Goal: Find specific page/section: Find specific page/section

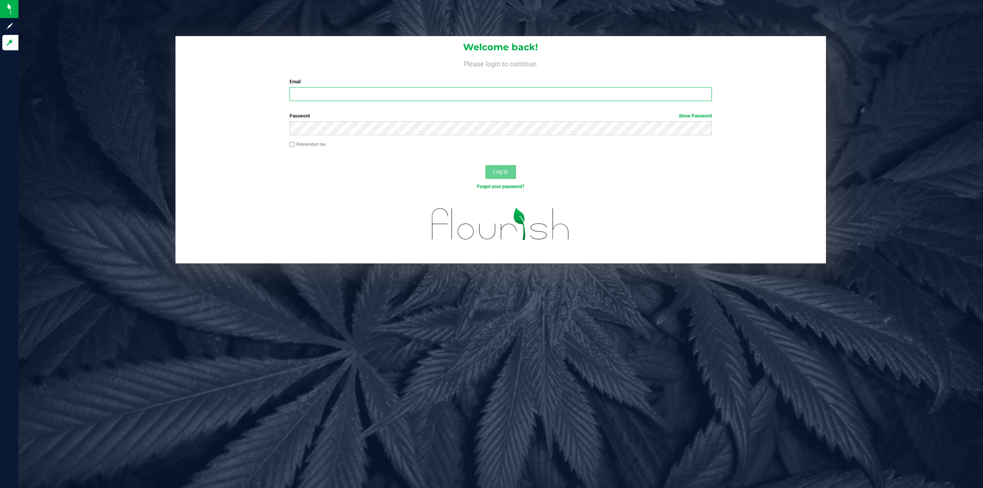
click at [349, 93] on input "Email" at bounding box center [501, 94] width 422 height 14
type input "[EMAIL_ADDRESS][DOMAIN_NAME]"
click at [485, 165] on button "Log In" at bounding box center [500, 172] width 31 height 14
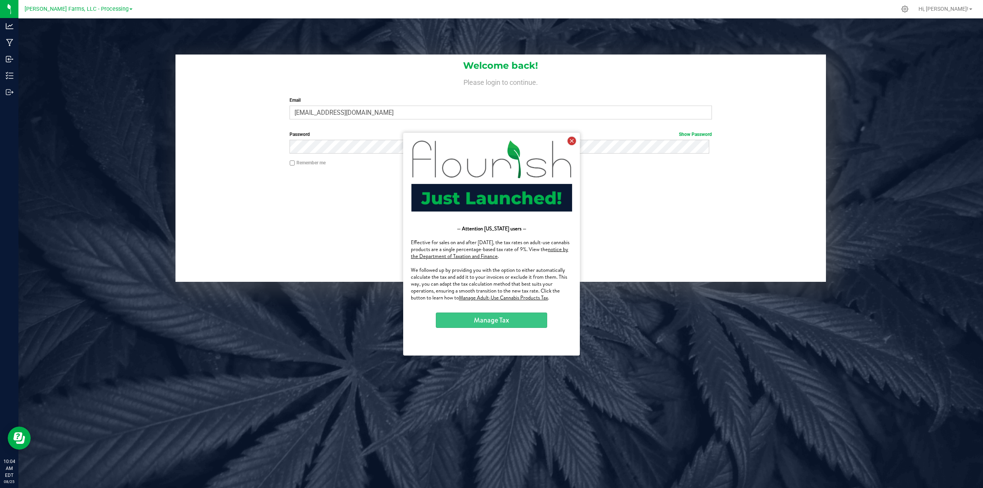
click at [569, 141] on icon at bounding box center [572, 140] width 8 height 8
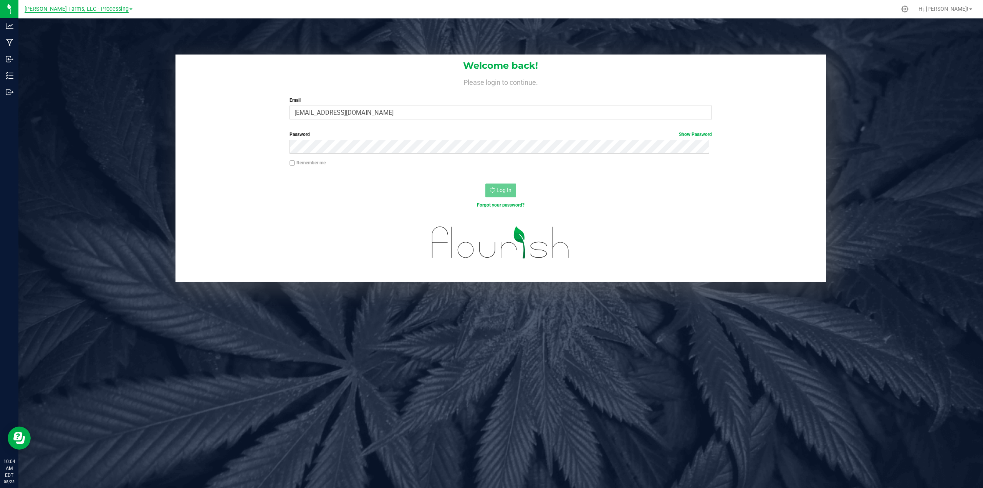
click at [114, 10] on span "[PERSON_NAME] Farms, LLC - Processing" at bounding box center [77, 9] width 104 height 7
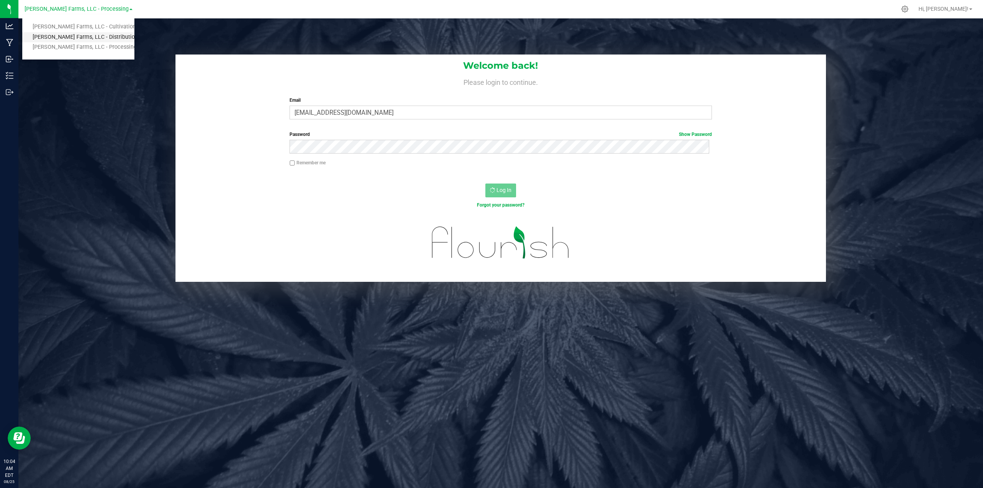
click at [106, 36] on link "[PERSON_NAME] Farms, LLC - Distribution" at bounding box center [78, 37] width 112 height 10
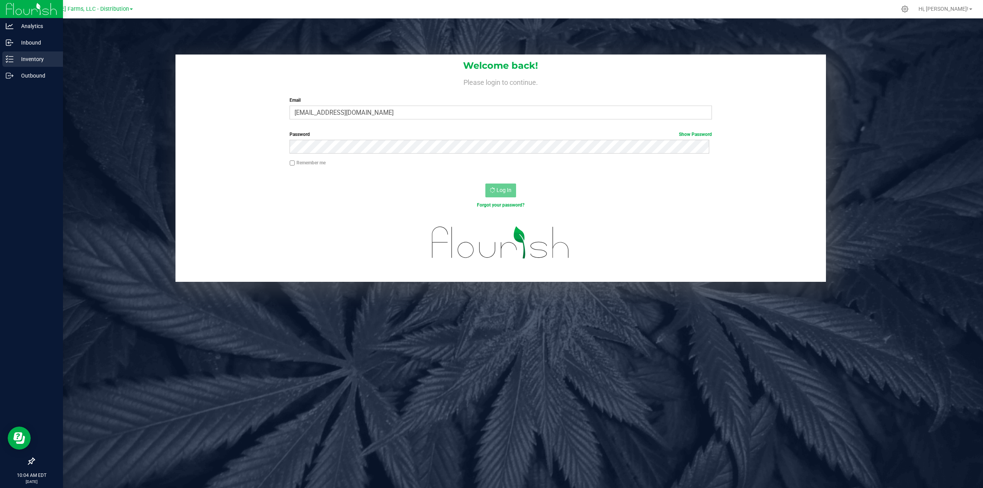
click at [30, 60] on p "Inventory" at bounding box center [36, 59] width 46 height 9
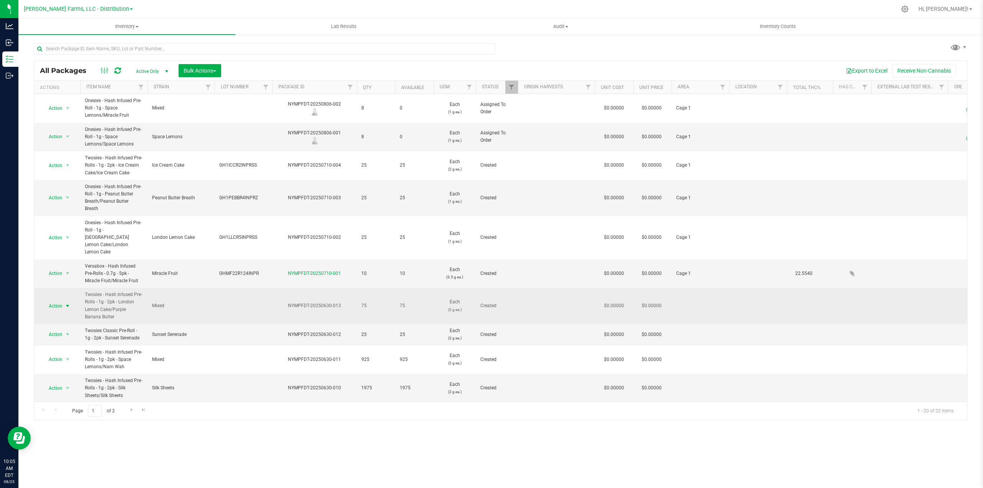
click at [68, 303] on span "select" at bounding box center [68, 306] width 6 height 6
click at [234, 291] on td at bounding box center [244, 306] width 58 height 36
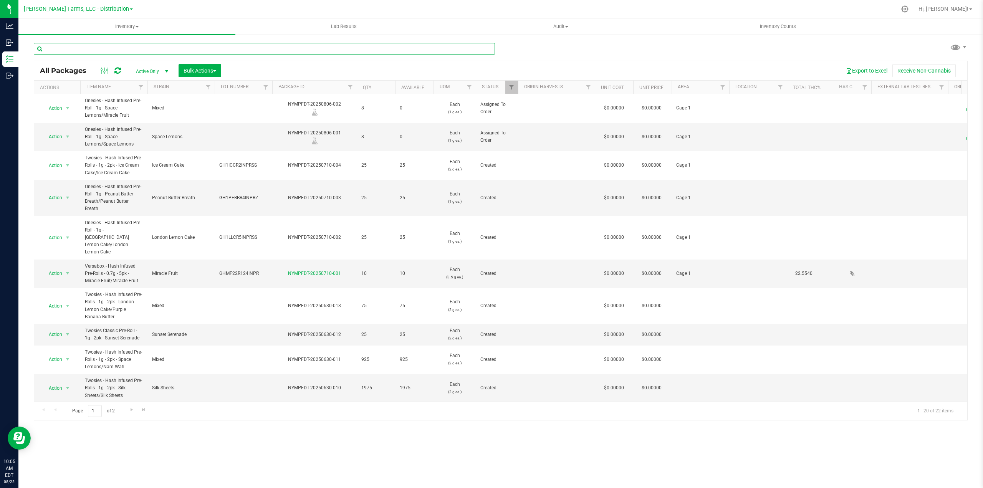
click at [158, 48] on input "text" at bounding box center [264, 49] width 461 height 12
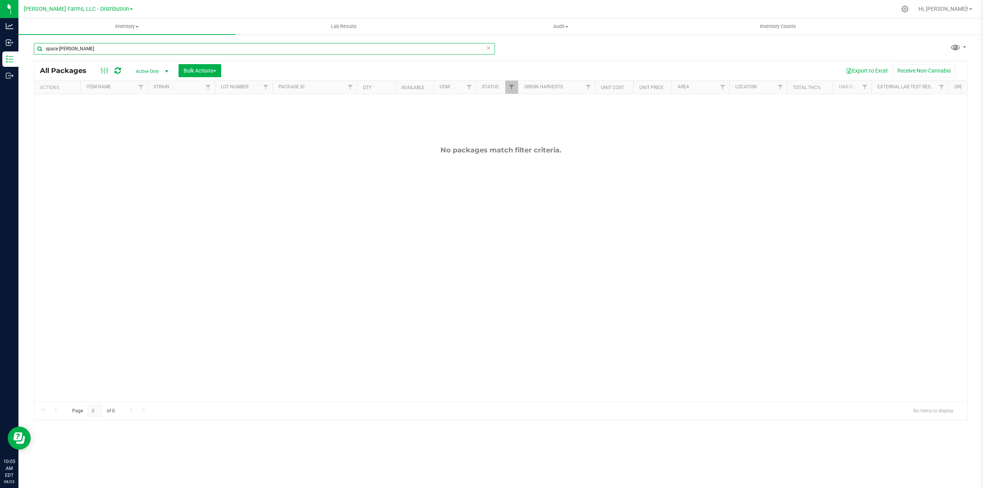
click at [123, 51] on input "space lemons nam" at bounding box center [264, 49] width 461 height 12
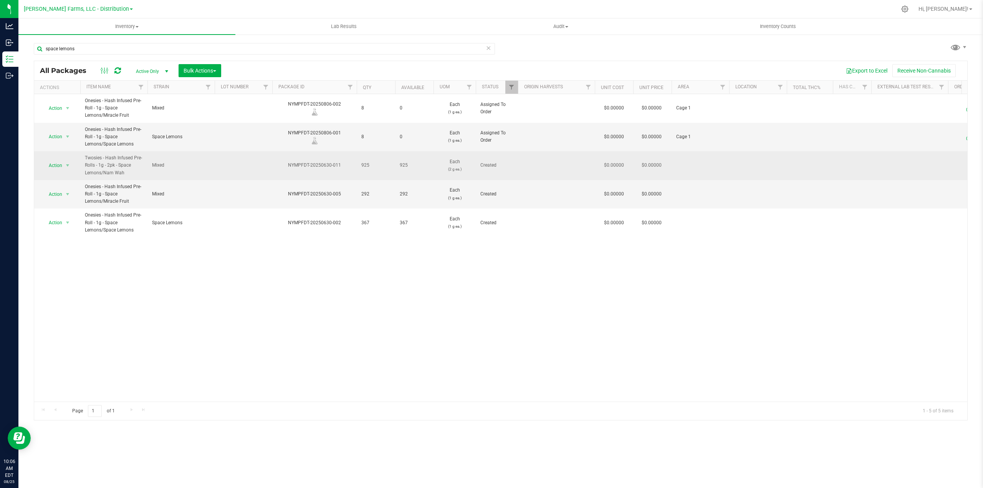
click at [225, 167] on td at bounding box center [244, 165] width 58 height 29
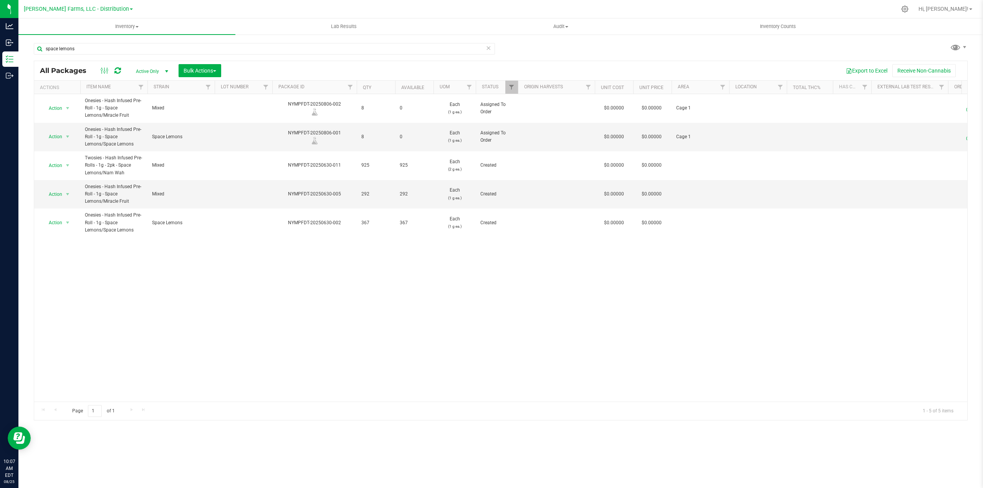
click at [401, 384] on div "Action Action Edit attributes Global inventory Locate package Package audit log…" at bounding box center [500, 248] width 933 height 308
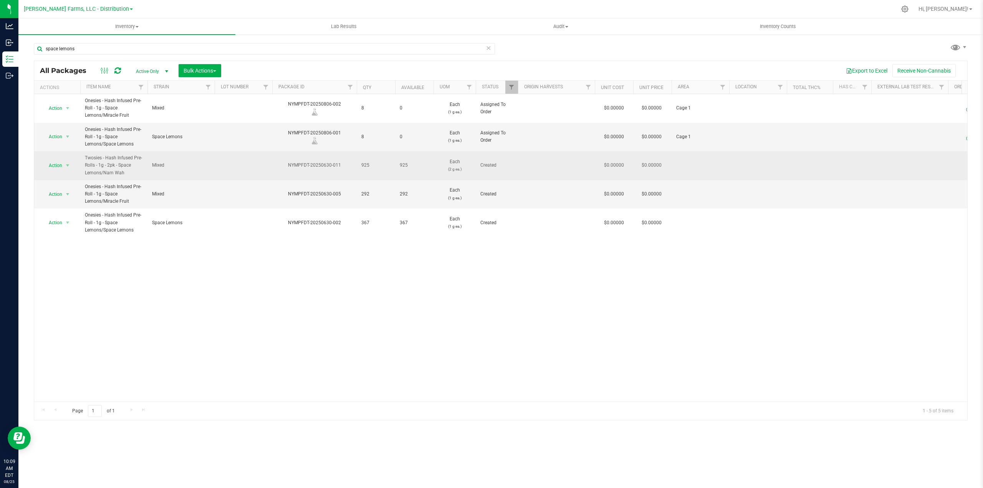
drag, startPoint x: 341, startPoint y: 164, endPoint x: 288, endPoint y: 167, distance: 53.1
click at [288, 167] on div "NYMPFDT-20250630-011" at bounding box center [314, 165] width 87 height 7
copy div "NYMPFDT-20250630-011"
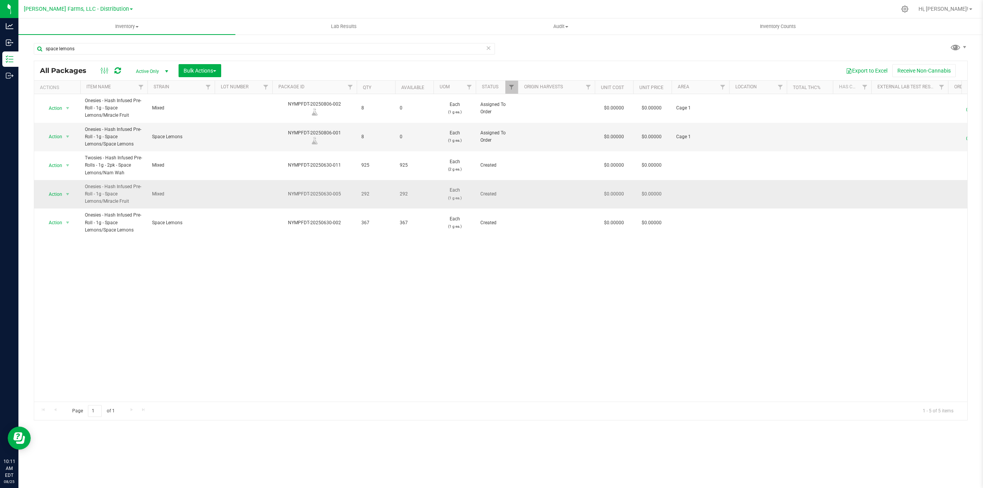
drag, startPoint x: 341, startPoint y: 193, endPoint x: 285, endPoint y: 192, distance: 56.1
click at [285, 192] on div "NYMPFDT-20250630-005" at bounding box center [314, 193] width 87 height 7
copy div "NYMPFDT-20250630-005"
click at [335, 333] on div "Action Action Edit attributes Global inventory Locate package Package audit log…" at bounding box center [500, 248] width 933 height 308
drag, startPoint x: 46, startPoint y: 51, endPoint x: 33, endPoint y: 51, distance: 12.7
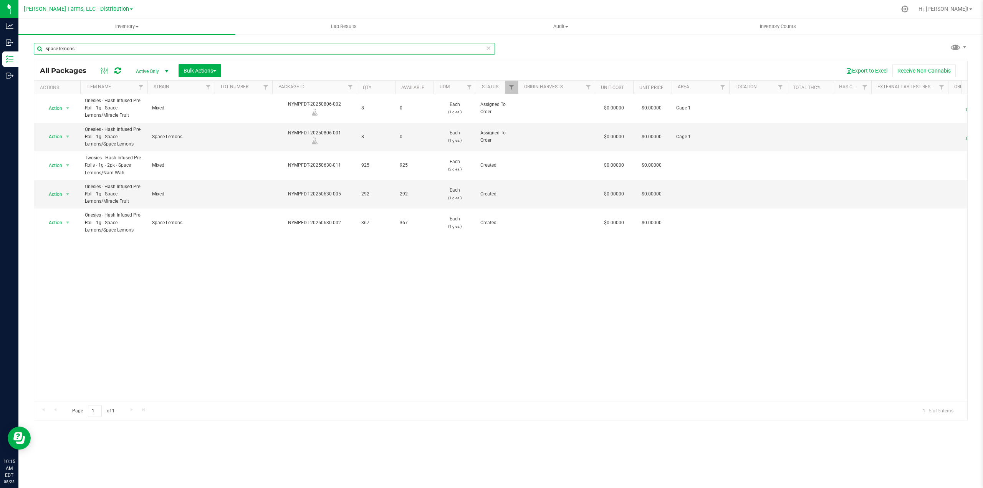
click at [33, 51] on div "space lemons All Packages Active Only Active Only Lab Samples Locked All Bulk A…" at bounding box center [500, 151] width 965 height 234
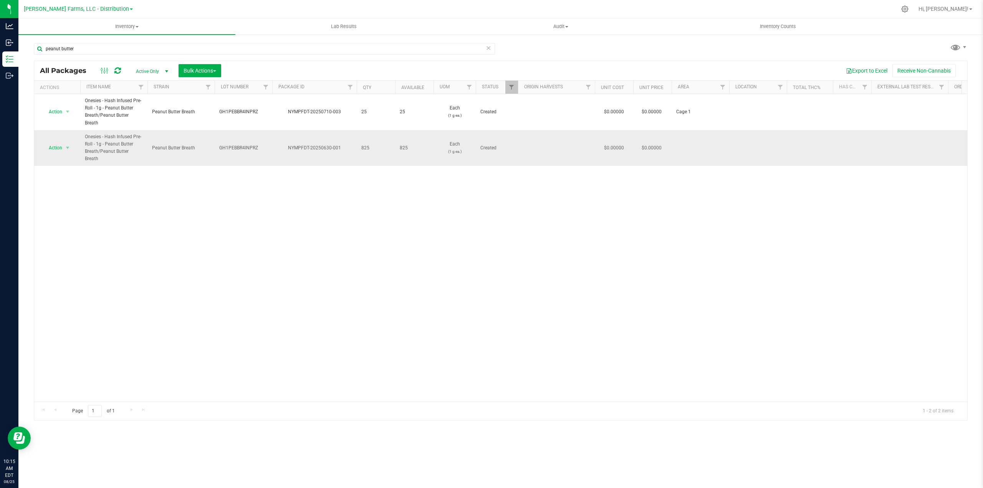
click at [341, 144] on div "NYMPFDT-20250630-001" at bounding box center [314, 147] width 87 height 7
drag, startPoint x: 341, startPoint y: 136, endPoint x: 289, endPoint y: 138, distance: 51.5
click at [289, 144] on div "NYMPFDT-20250630-001" at bounding box center [314, 147] width 87 height 7
copy div "NYMPFDT-20250630-001"
click at [121, 49] on input "peanut butter" at bounding box center [264, 49] width 461 height 12
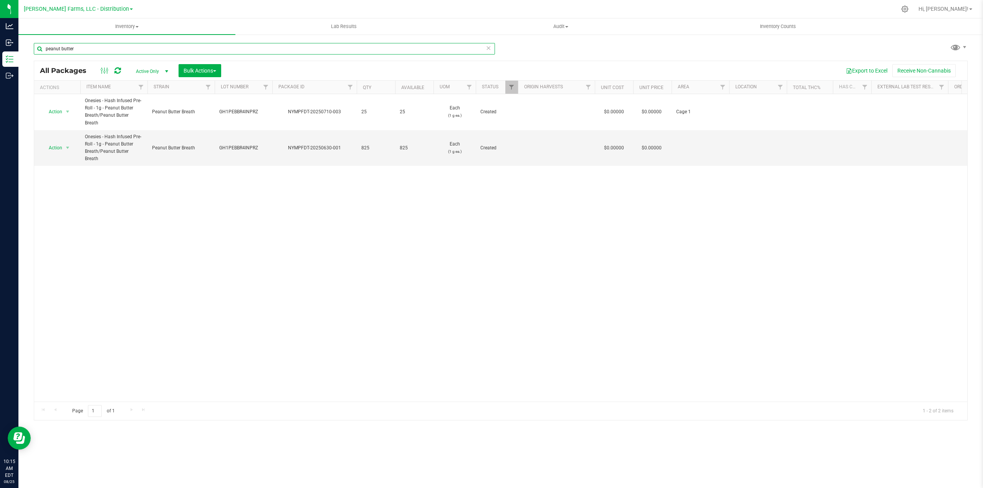
drag, startPoint x: 98, startPoint y: 47, endPoint x: 30, endPoint y: 47, distance: 68.7
click at [30, 48] on div "peanut butter All Packages Active Only Active Only Lab Samples Locked All Bulk …" at bounding box center [500, 151] width 965 height 234
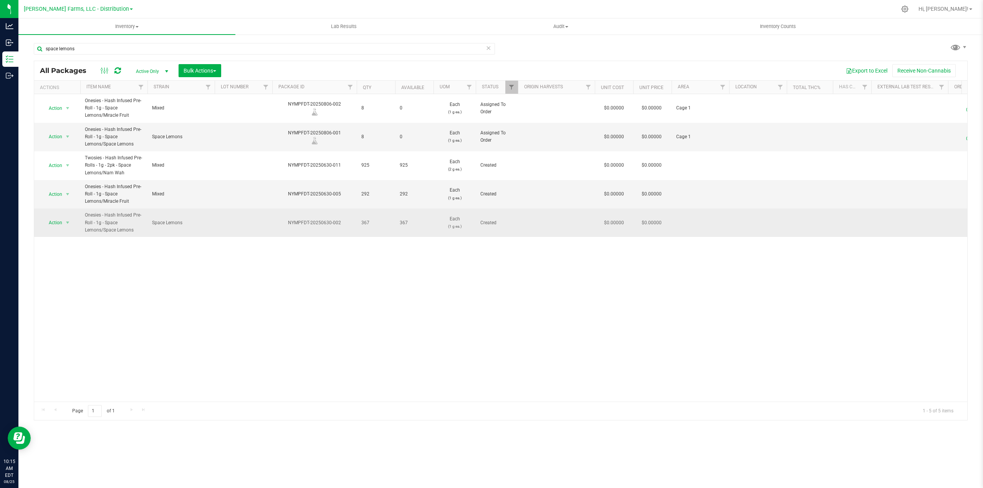
drag, startPoint x: 341, startPoint y: 222, endPoint x: 289, endPoint y: 224, distance: 52.3
click at [289, 224] on div "NYMPFDT-20250630-002" at bounding box center [314, 222] width 87 height 7
copy div "NYMPFDT-20250630-002"
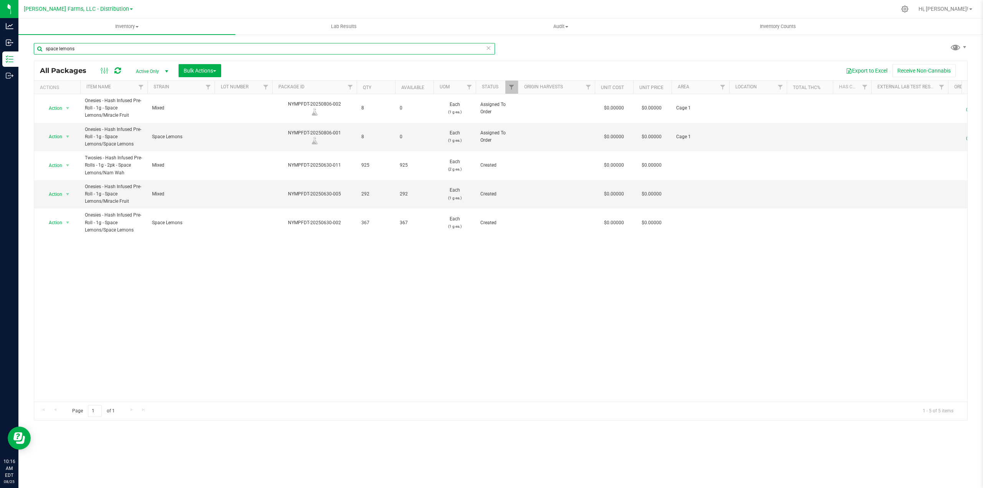
drag, startPoint x: 88, startPoint y: 48, endPoint x: 30, endPoint y: 44, distance: 57.8
click at [30, 44] on div "space lemons All Packages Active Only Active Only Lab Samples Locked All Bulk A…" at bounding box center [500, 151] width 965 height 234
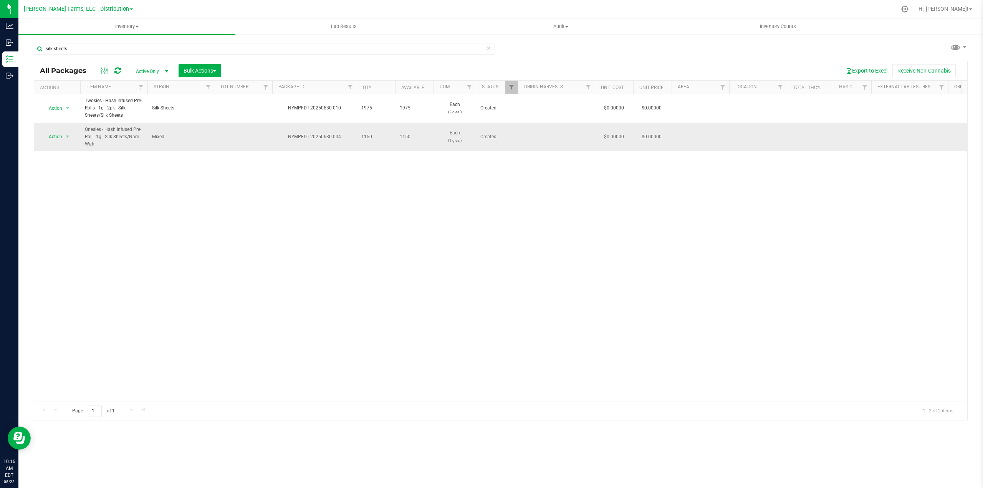
drag, startPoint x: 340, startPoint y: 136, endPoint x: 287, endPoint y: 139, distance: 52.7
click at [287, 139] on div "NYMPFDT-20250630-004" at bounding box center [314, 136] width 87 height 7
copy div "NYMPFDT-20250630-004"
click at [378, 247] on div "Action Action Adjust qty Create package Edit attributes Global inventory Locate…" at bounding box center [500, 248] width 933 height 308
drag, startPoint x: 77, startPoint y: 50, endPoint x: 30, endPoint y: 46, distance: 47.4
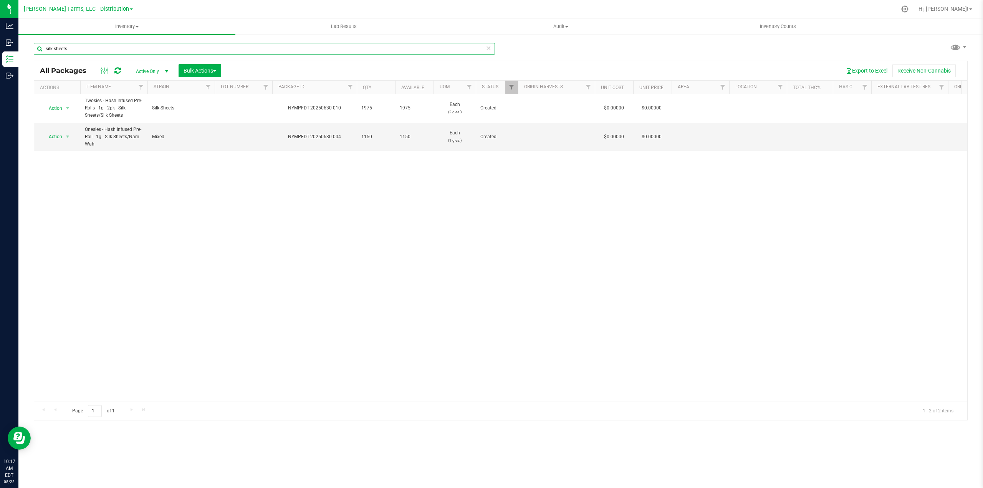
click at [30, 46] on div "silk sheets All Packages Active Only Active Only Lab Samples Locked All Bulk Ac…" at bounding box center [500, 151] width 965 height 234
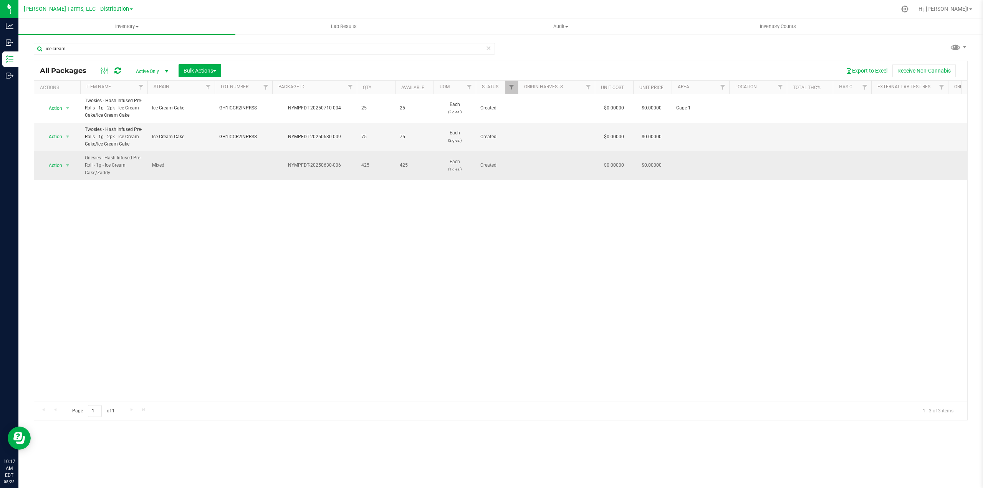
drag, startPoint x: 341, startPoint y: 164, endPoint x: 289, endPoint y: 167, distance: 51.9
click at [289, 167] on div "NYMPFDT-20250630-006" at bounding box center [314, 165] width 87 height 7
copy div "NYMPFDT-20250630-006"
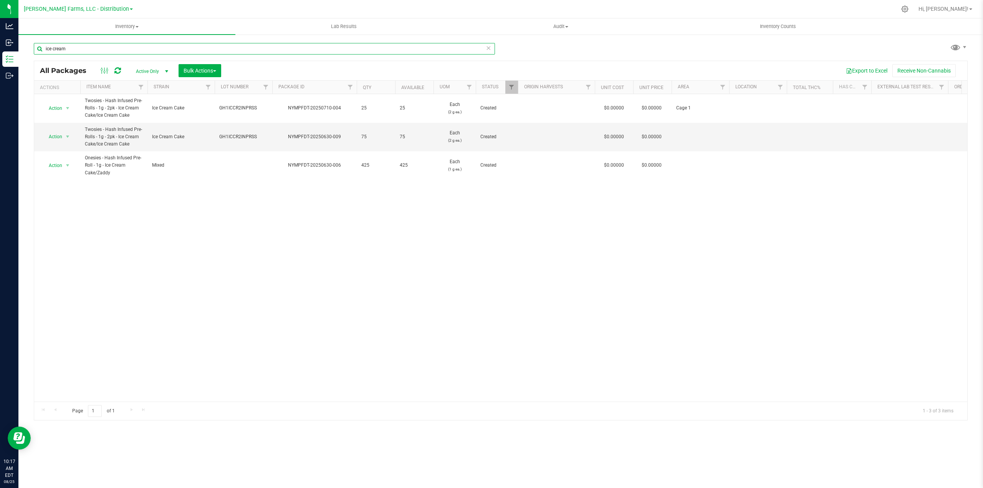
drag, startPoint x: 94, startPoint y: 49, endPoint x: 80, endPoint y: 49, distance: 14.6
click at [90, 49] on input "ice cream" at bounding box center [264, 49] width 461 height 12
drag, startPoint x: 76, startPoint y: 49, endPoint x: 29, endPoint y: 51, distance: 47.3
click at [29, 51] on div "ice cream All Packages Active Only Active Only Lab Samples Locked All Bulk Acti…" at bounding box center [500, 151] width 965 height 234
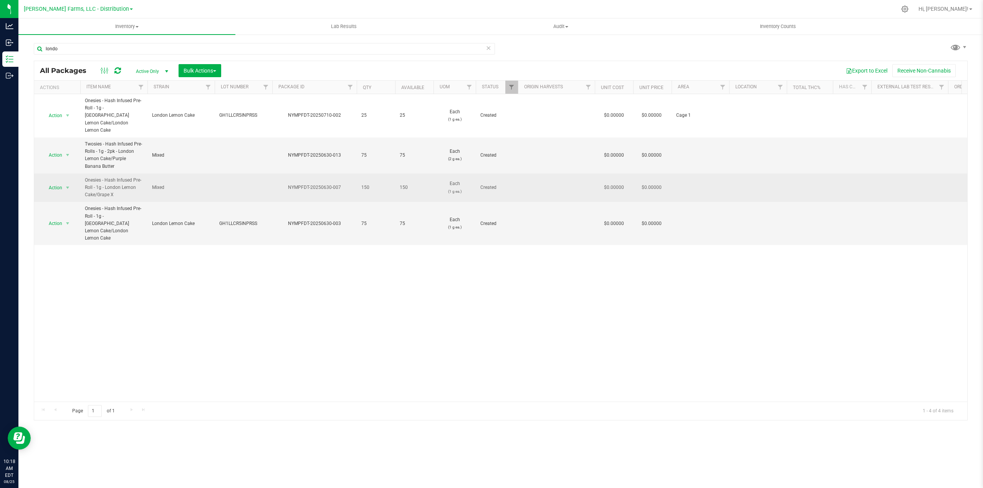
drag, startPoint x: 341, startPoint y: 172, endPoint x: 288, endPoint y: 172, distance: 52.6
click at [288, 184] on div "NYMPFDT-20250630-007" at bounding box center [314, 187] width 87 height 7
copy div "NYMPFDT-20250630-007"
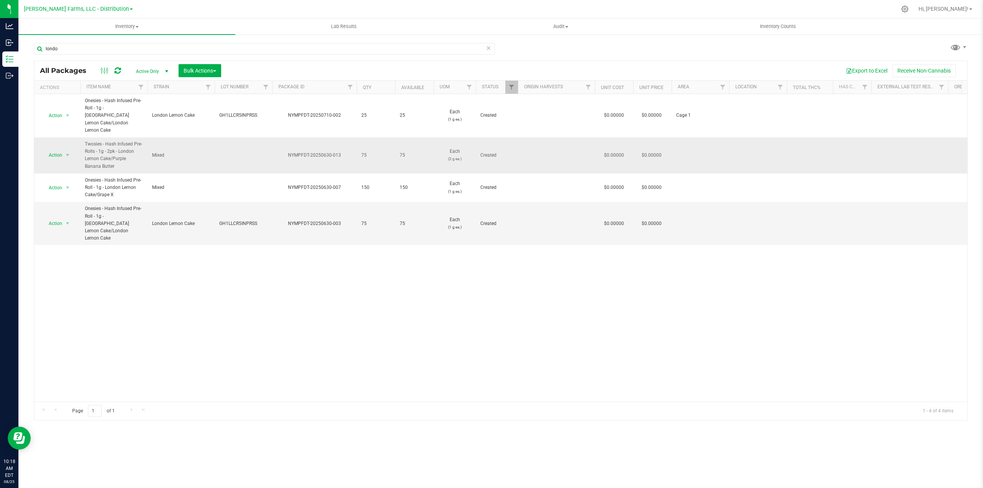
drag, startPoint x: 341, startPoint y: 139, endPoint x: 289, endPoint y: 142, distance: 52.7
click at [289, 152] on div "NYMPFDT-20250630-013" at bounding box center [314, 155] width 87 height 7
copy div "NYMPFDT-20250630-013"
drag, startPoint x: 76, startPoint y: 50, endPoint x: 42, endPoint y: 51, distance: 33.4
click at [42, 51] on input "londo" at bounding box center [264, 49] width 461 height 12
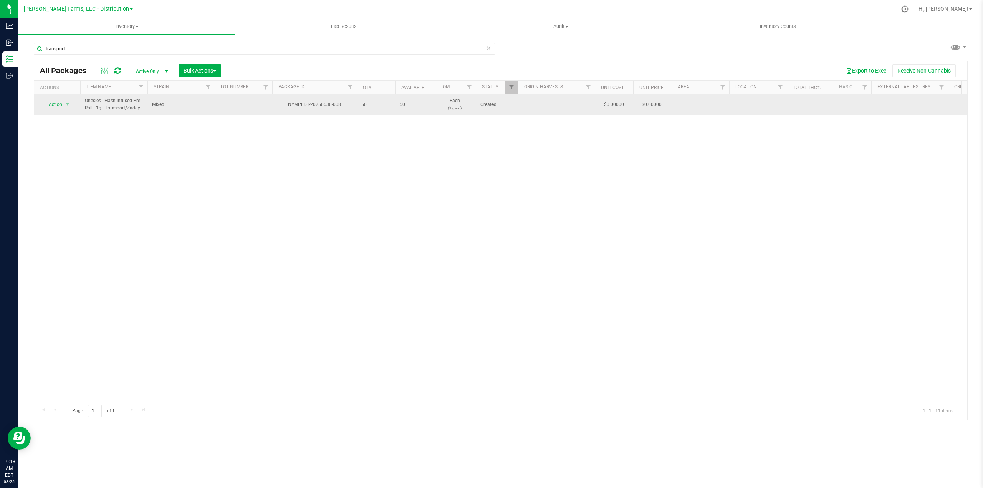
drag, startPoint x: 340, startPoint y: 104, endPoint x: 289, endPoint y: 107, distance: 51.6
click at [289, 107] on div "NYMPFDT-20250630-008" at bounding box center [314, 104] width 87 height 7
copy div "NYMPFDT-20250630-008"
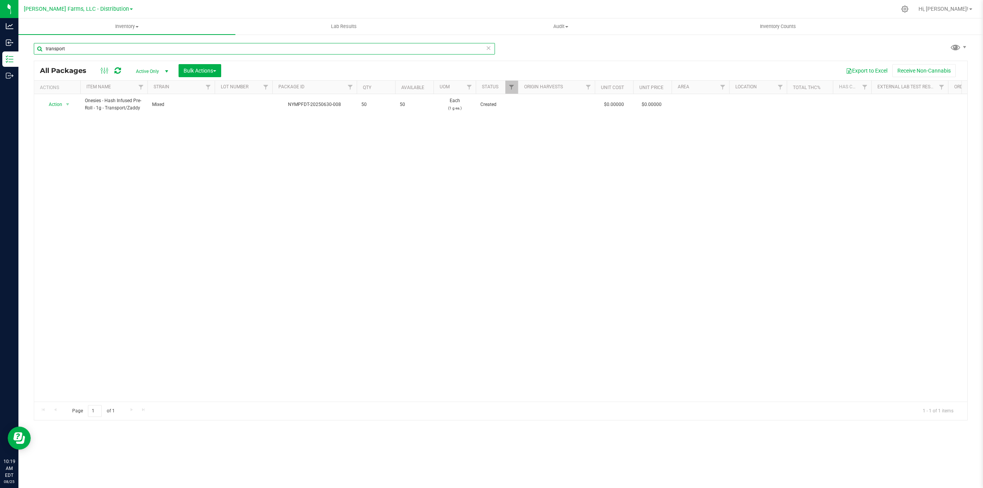
click at [89, 49] on input "transport" at bounding box center [264, 49] width 461 height 12
drag, startPoint x: 86, startPoint y: 48, endPoint x: 29, endPoint y: 53, distance: 57.0
click at [29, 53] on div "transport All Packages Active Only Active Only Lab Samples Locked All Bulk Acti…" at bounding box center [500, 151] width 965 height 234
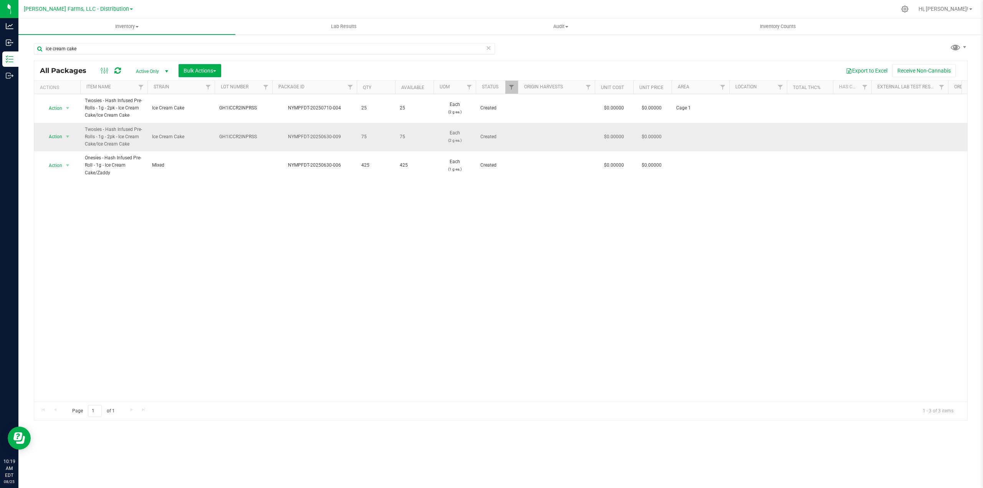
drag, startPoint x: 340, startPoint y: 137, endPoint x: 288, endPoint y: 137, distance: 51.8
click at [288, 137] on div "NYMPFDT-20250630-009" at bounding box center [314, 136] width 87 height 7
copy div "NYMPFDT-20250630-009"
drag, startPoint x: 97, startPoint y: 49, endPoint x: 40, endPoint y: 49, distance: 56.4
click at [40, 49] on input "ice cream cake" at bounding box center [264, 49] width 461 height 12
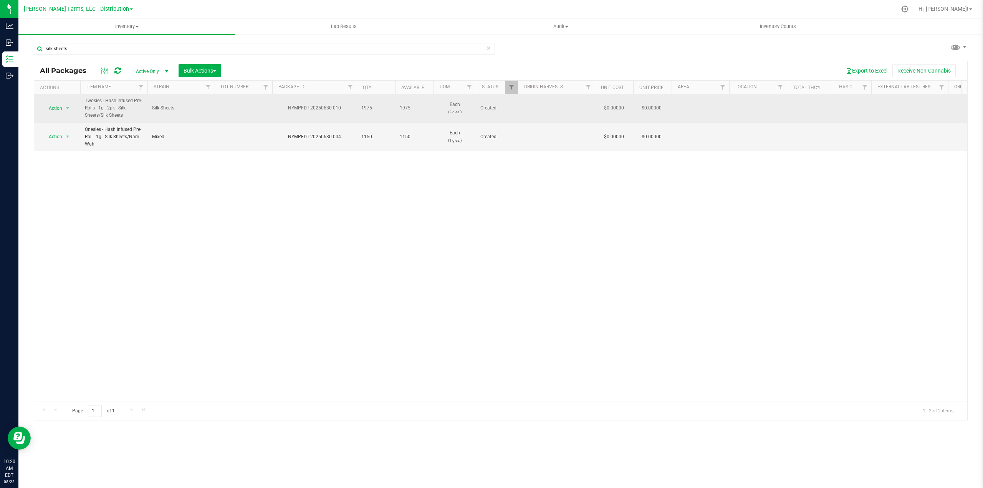
drag, startPoint x: 341, startPoint y: 108, endPoint x: 289, endPoint y: 109, distance: 52.2
click at [289, 109] on div "NYMPFDT-20250630-010" at bounding box center [314, 107] width 87 height 7
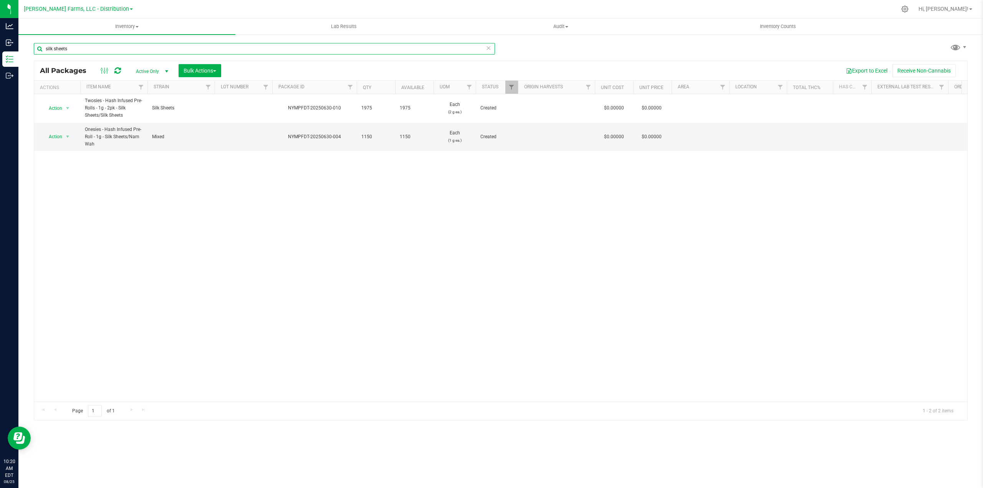
drag, startPoint x: 43, startPoint y: 51, endPoint x: 32, endPoint y: 51, distance: 11.1
click at [32, 51] on div "silk sheets All Packages Active Only Active Only Lab Samples Locked All Bulk Ac…" at bounding box center [500, 151] width 965 height 234
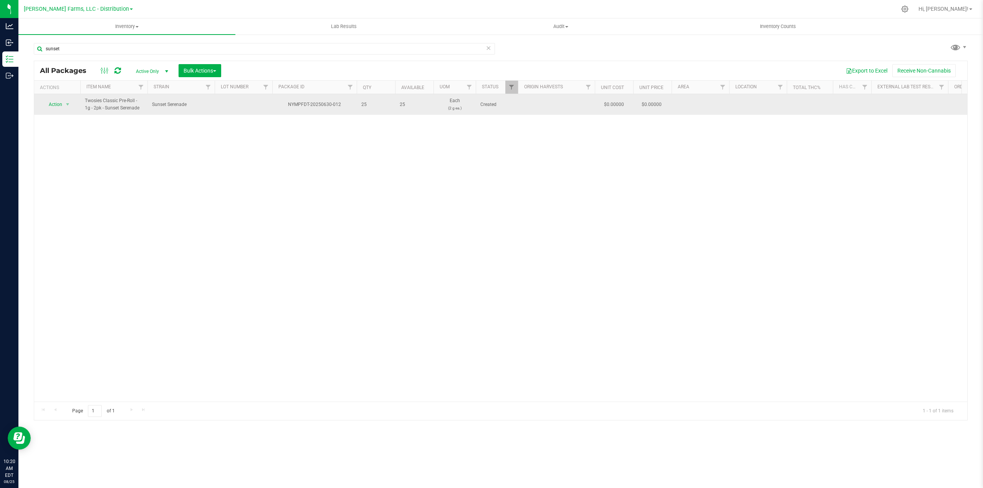
drag, startPoint x: 341, startPoint y: 104, endPoint x: 288, endPoint y: 105, distance: 52.2
click at [288, 105] on div "NYMPFDT-20250630-012" at bounding box center [314, 104] width 87 height 7
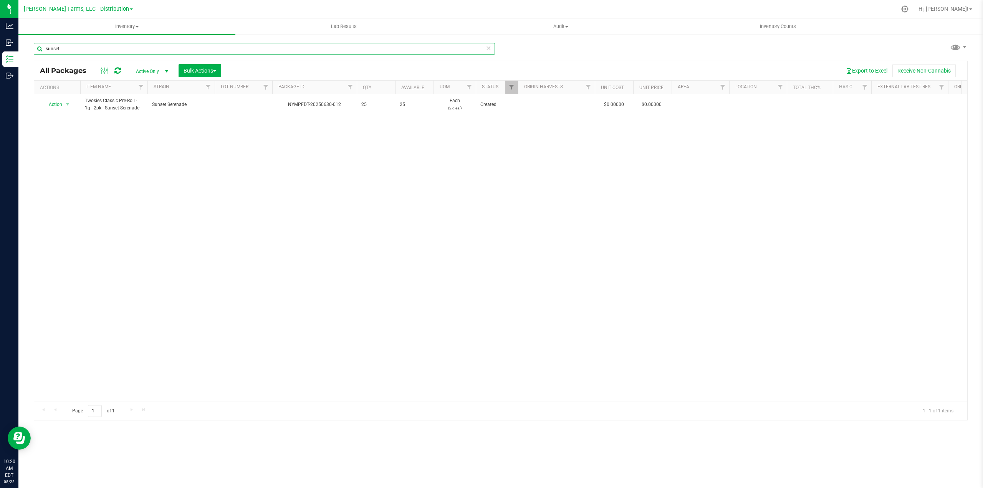
drag, startPoint x: 65, startPoint y: 48, endPoint x: 41, endPoint y: 50, distance: 23.9
click at [41, 50] on input "sunset" at bounding box center [264, 49] width 461 height 12
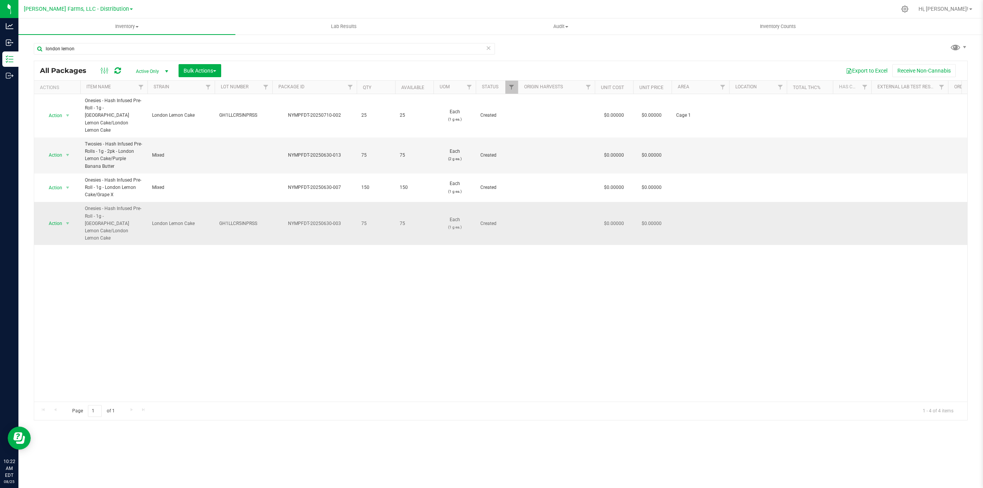
drag, startPoint x: 341, startPoint y: 202, endPoint x: 289, endPoint y: 203, distance: 51.9
click at [289, 220] on div "NYMPFDT-20250630-003" at bounding box center [314, 223] width 87 height 7
drag, startPoint x: 78, startPoint y: 49, endPoint x: 34, endPoint y: 52, distance: 44.3
click at [34, 52] on input "london lemon" at bounding box center [264, 49] width 461 height 12
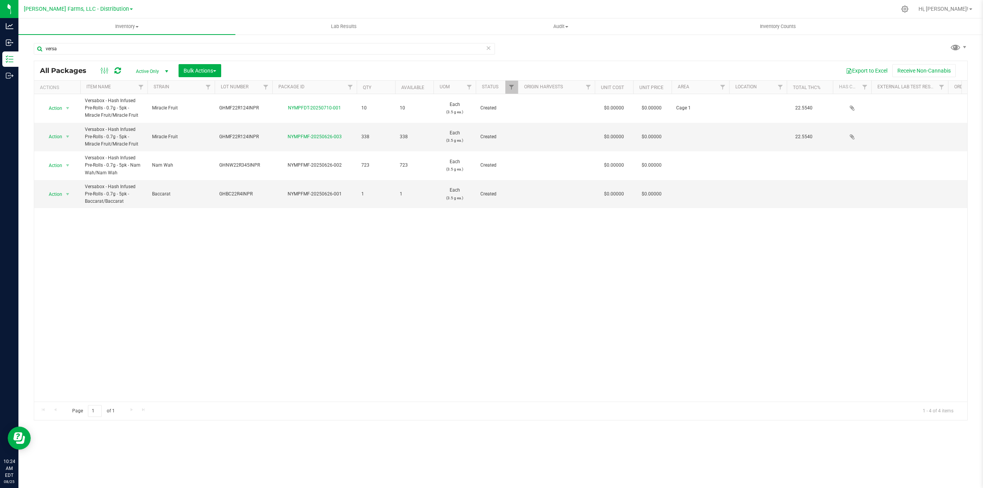
click at [83, 354] on div "Action Action Adjust qty Create package Edit attributes Global inventory Locate…" at bounding box center [500, 248] width 933 height 308
drag, startPoint x: 344, startPoint y: 194, endPoint x: 289, endPoint y: 195, distance: 54.9
click at [289, 195] on div "NYMPFMF-20250626-001" at bounding box center [314, 193] width 87 height 7
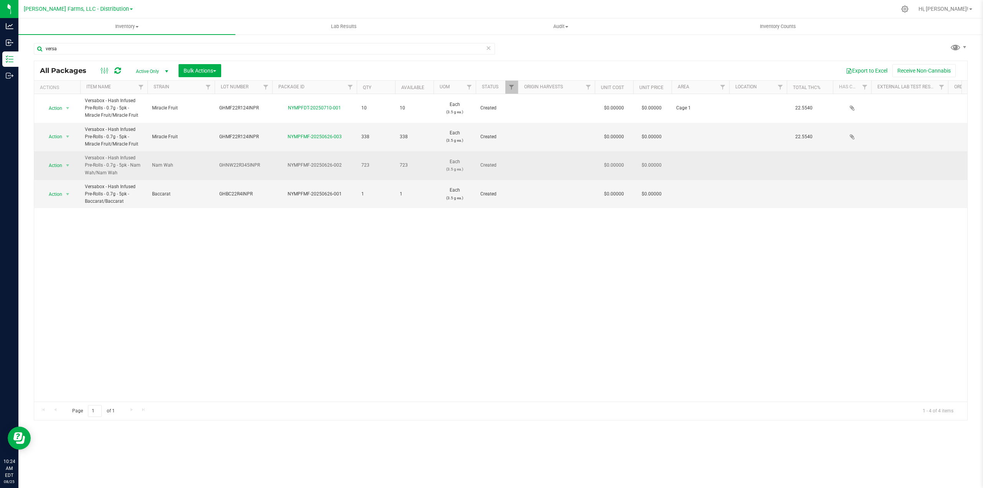
drag, startPoint x: 341, startPoint y: 163, endPoint x: 287, endPoint y: 169, distance: 54.4
click at [287, 169] on div "NYMPFMF-20250626-002" at bounding box center [314, 165] width 87 height 7
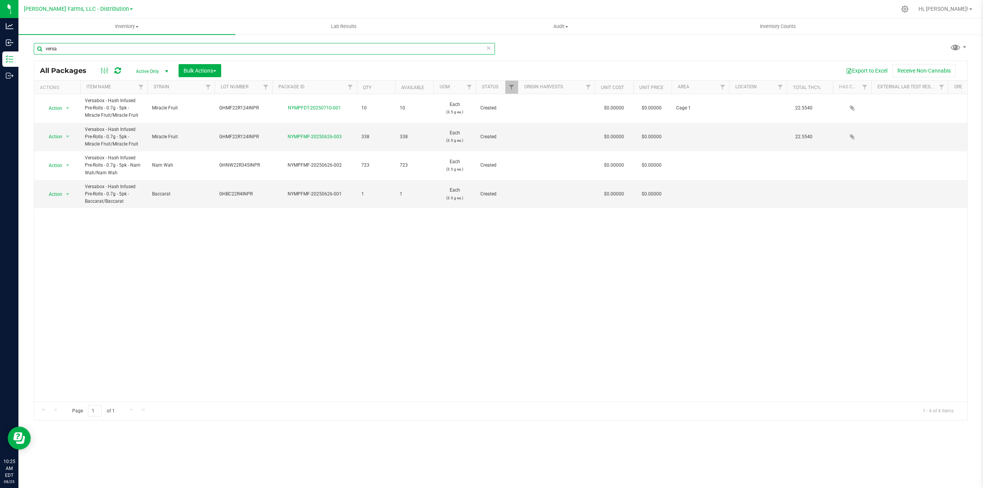
drag, startPoint x: 82, startPoint y: 50, endPoint x: 41, endPoint y: 55, distance: 41.8
click at [41, 55] on div "versa" at bounding box center [264, 52] width 461 height 18
type input "miracle"
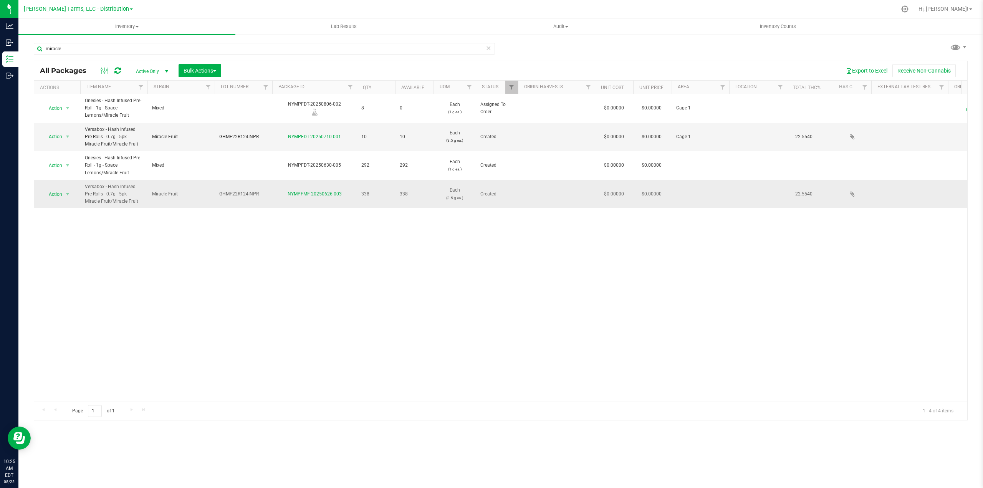
drag, startPoint x: 343, startPoint y: 193, endPoint x: 352, endPoint y: 198, distance: 10.6
click at [352, 198] on div "NYMPFMF-20250626-003" at bounding box center [314, 193] width 87 height 7
drag, startPoint x: 343, startPoint y: 194, endPoint x: 288, endPoint y: 194, distance: 55.7
click at [285, 197] on div "NYMPFMF-20250626-003" at bounding box center [314, 193] width 87 height 7
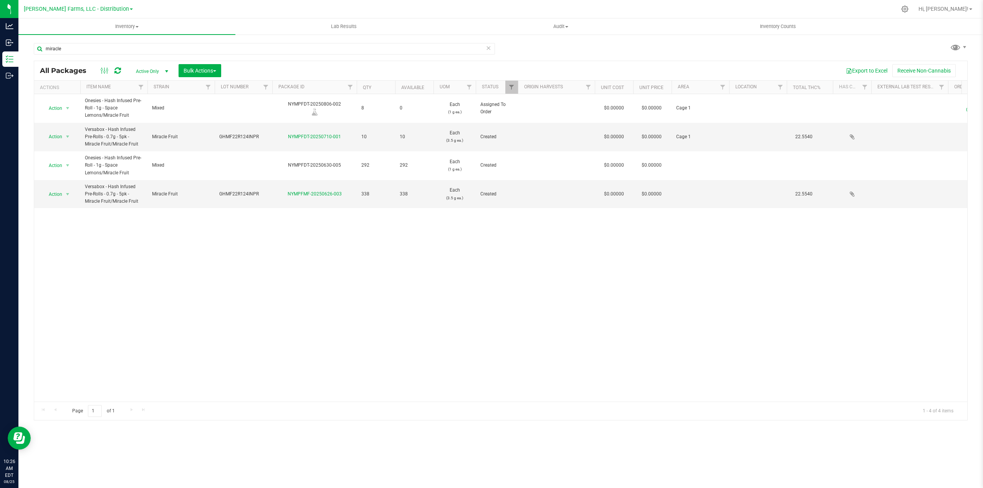
click at [418, 300] on div "Action Action Edit attributes Global inventory Locate package Package audit log…" at bounding box center [500, 248] width 933 height 308
